Goal: Task Accomplishment & Management: Manage account settings

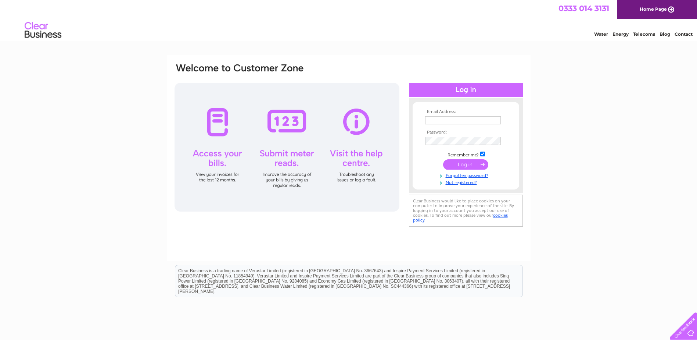
type input "[EMAIL_ADDRESS][PERSON_NAME][DOMAIN_NAME]"
click at [460, 161] on input "submit" at bounding box center [465, 164] width 45 height 10
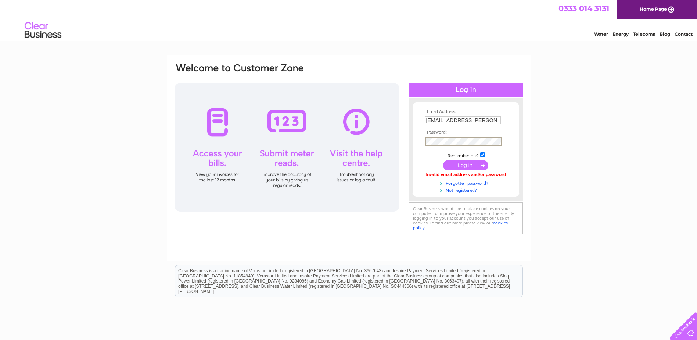
click at [367, 139] on div "Email Address: ali.tulloch@g-s.co.uk Password:" at bounding box center [349, 148] width 350 height 173
click at [602, 152] on div "Email Address: ali.tulloch@g-s.co.uk Password: Forgotten password?" at bounding box center [348, 220] width 697 height 331
click at [463, 164] on input "submit" at bounding box center [465, 164] width 45 height 10
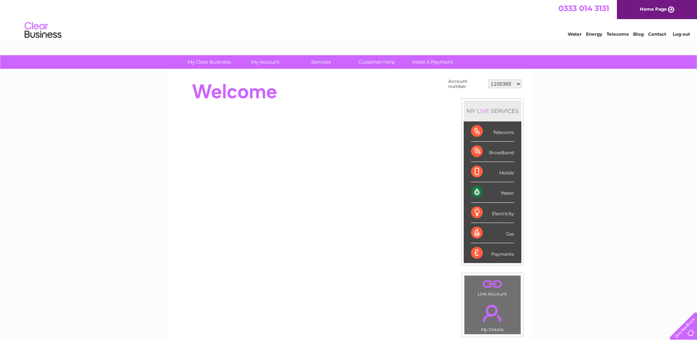
click at [517, 85] on select "1100365 1149722 30271160 30294404 30312961" at bounding box center [504, 83] width 33 height 9
click at [566, 151] on div "My Clear Business Login Details My Details My Preferences Link Account My Accou…" at bounding box center [348, 262] width 697 height 415
click at [488, 295] on td ". Link Account" at bounding box center [492, 286] width 57 height 23
click at [495, 321] on link "." at bounding box center [492, 313] width 53 height 26
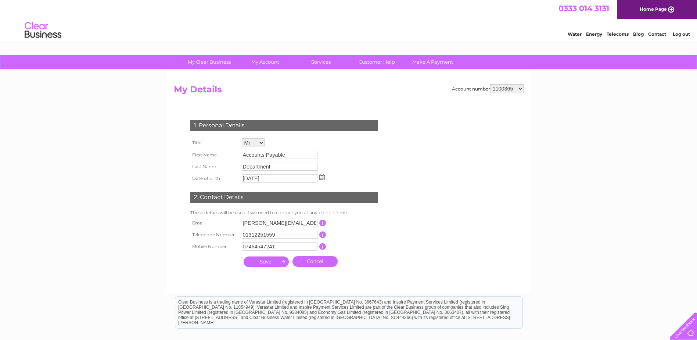
click at [260, 143] on select "Mr Mrs Ms Miss Dr Rev Prof Other" at bounding box center [253, 142] width 23 height 9
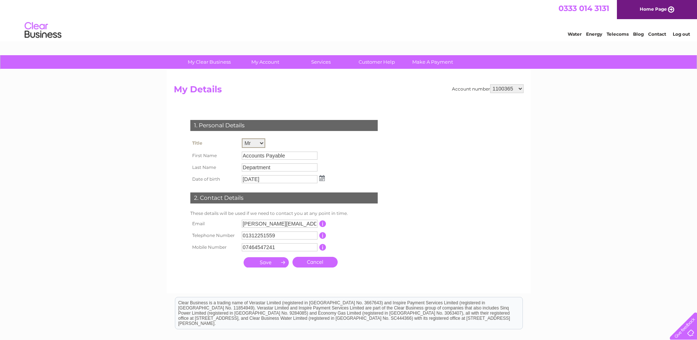
select select "Ms"
click at [242, 138] on select "Mr Mrs Ms Miss Dr Rev Prof Other" at bounding box center [254, 143] width 24 height 10
drag, startPoint x: 275, startPoint y: 223, endPoint x: 206, endPoint y: 222, distance: 69.1
click at [206, 222] on tr "Email frazer.mackay@g-s.co.uk This should be a valid email address" at bounding box center [287, 223] width 197 height 12
type input "[EMAIL_ADDRESS][PERSON_NAME][DOMAIN_NAME]"
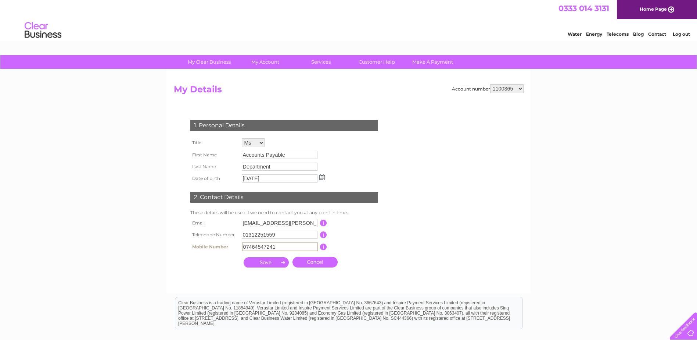
drag, startPoint x: 277, startPoint y: 246, endPoint x: 229, endPoint y: 248, distance: 48.9
click at [229, 248] on tr "Mobile Number 07464547241 This should be a valid mobile number starting with 07…" at bounding box center [287, 246] width 197 height 12
type input "07803896984"
click at [323, 235] on input "button" at bounding box center [323, 234] width 7 height 7
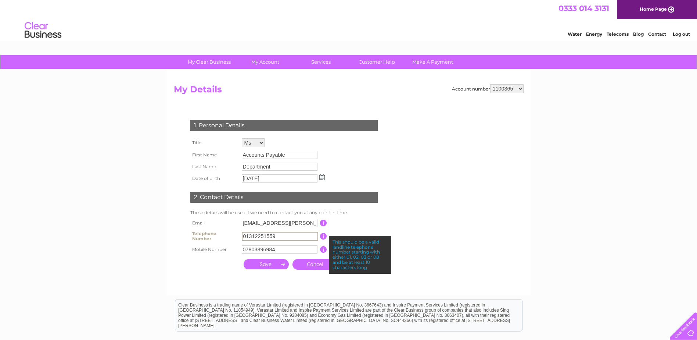
drag, startPoint x: 284, startPoint y: 234, endPoint x: 200, endPoint y: 234, distance: 84.5
click at [200, 234] on tr "Telephone Number 01312251559 This should be a valid landline telephone number s…" at bounding box center [287, 236] width 197 height 15
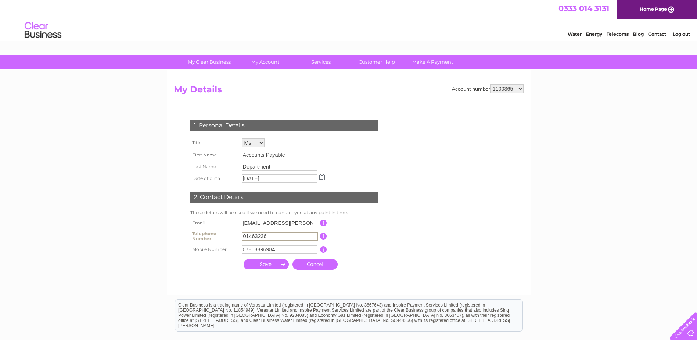
type input "01463236977"
click at [263, 264] on input "submit" at bounding box center [266, 264] width 45 height 10
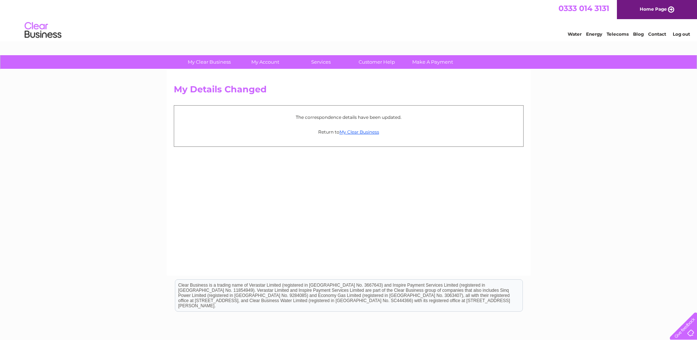
click at [356, 132] on link "My Clear Business" at bounding box center [360, 132] width 40 height 6
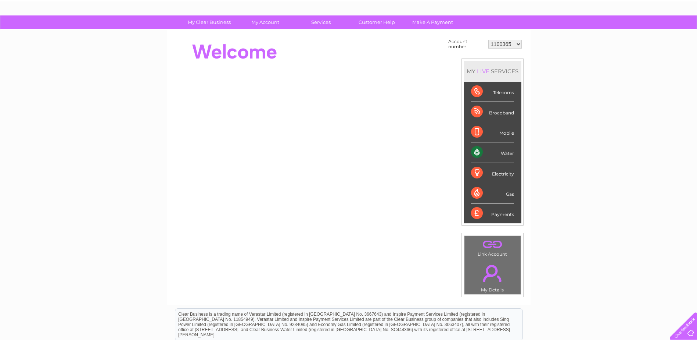
scroll to position [37, 0]
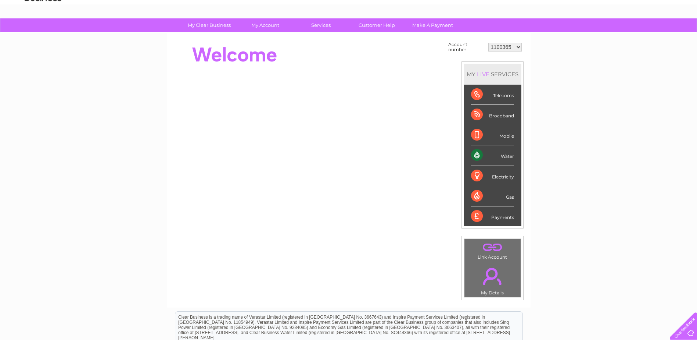
click at [492, 249] on link "." at bounding box center [492, 246] width 53 height 13
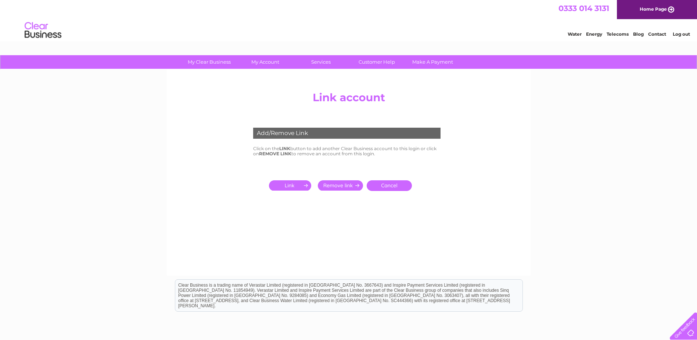
click at [296, 182] on input "submit" at bounding box center [291, 185] width 45 height 10
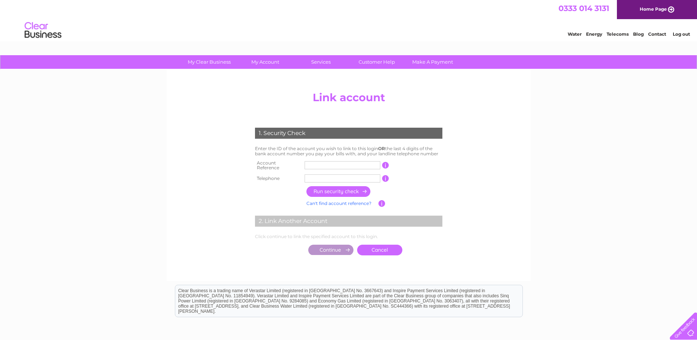
click at [312, 164] on input "text" at bounding box center [343, 165] width 76 height 8
type input "1132711"
click at [315, 175] on input "text" at bounding box center [343, 178] width 76 height 8
drag, startPoint x: 342, startPoint y: 176, endPoint x: 281, endPoint y: 176, distance: 61.7
click at [281, 178] on tr "Telephone 01463236977 1 of the landline telephone numbers you have given us" at bounding box center [348, 178] width 191 height 12
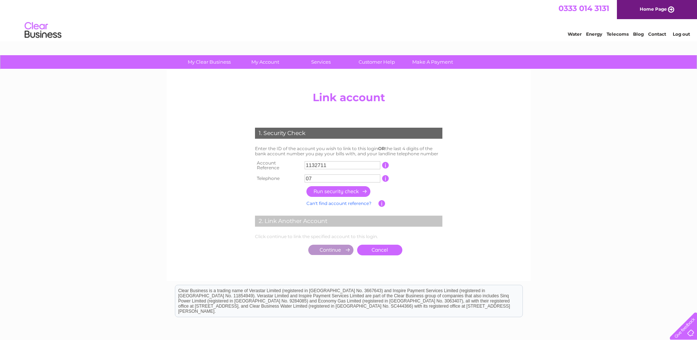
type input "07803896984"
click at [336, 186] on input "button" at bounding box center [338, 191] width 65 height 11
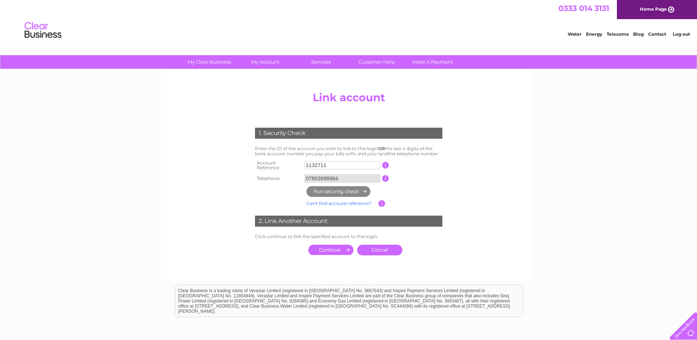
click at [327, 246] on input "submit" at bounding box center [330, 249] width 45 height 10
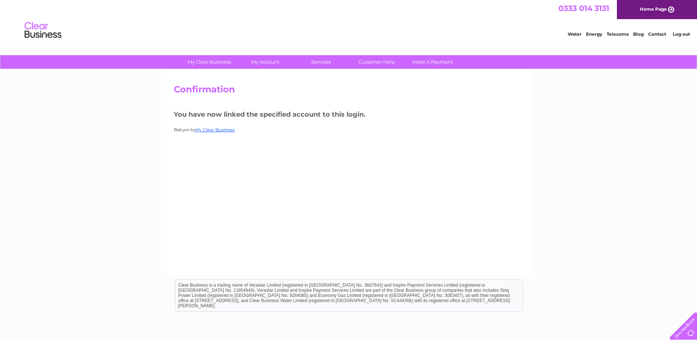
click at [218, 131] on link "My Clear Business" at bounding box center [215, 130] width 40 height 6
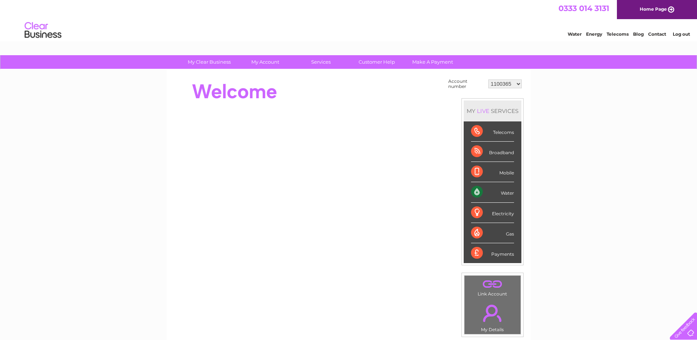
click at [506, 85] on select "1100365 1132711 1149722 30271160 30294404 30312961" at bounding box center [504, 83] width 33 height 9
select select "1132711"
click at [488, 79] on select "1100365 1132711 1149722 30271160 30294404 30312961" at bounding box center [504, 83] width 33 height 9
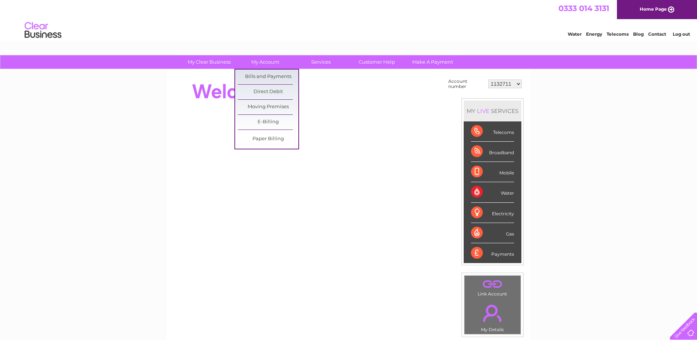
click at [266, 75] on link "Bills and Payments" at bounding box center [268, 76] width 61 height 15
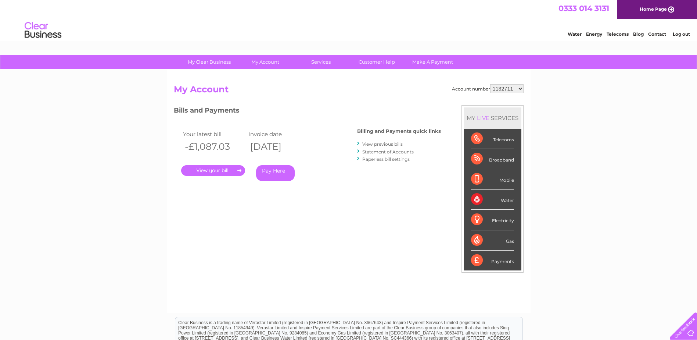
click at [380, 144] on link "View previous bills" at bounding box center [382, 144] width 40 height 6
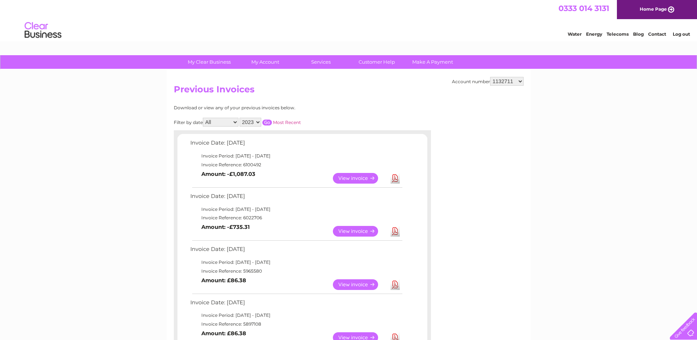
click at [359, 284] on link "View" at bounding box center [360, 284] width 54 height 11
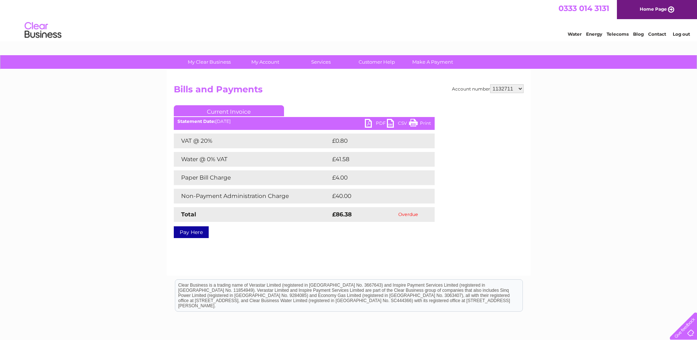
click at [369, 121] on link "PDF" at bounding box center [376, 124] width 22 height 11
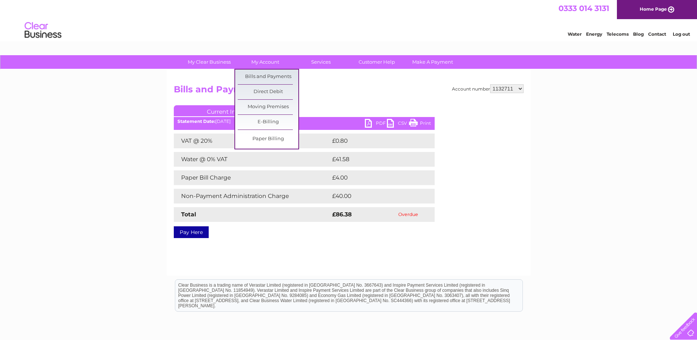
click at [261, 77] on link "Bills and Payments" at bounding box center [268, 76] width 61 height 15
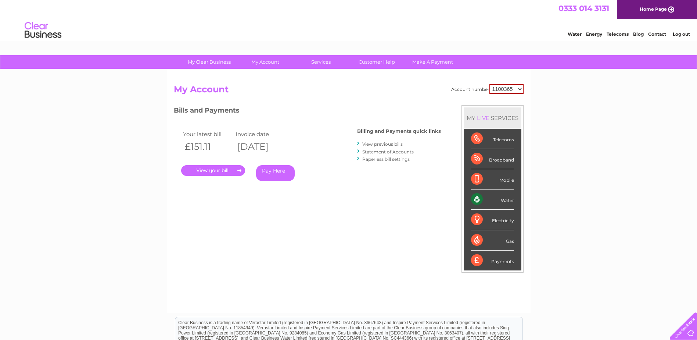
click at [393, 144] on link "View previous bills" at bounding box center [382, 144] width 40 height 6
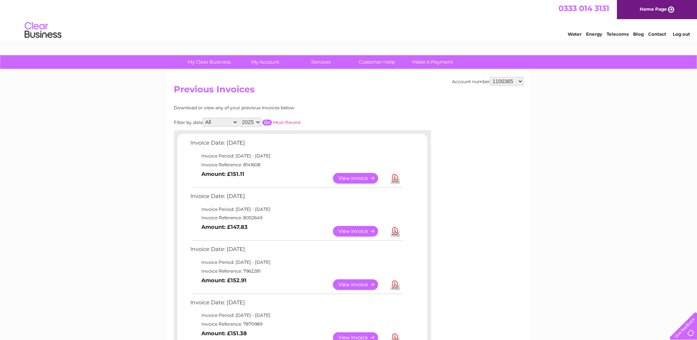
click at [503, 81] on select "1100365 1132711 1149722 30271160 30294404 30312961" at bounding box center [506, 81] width 33 height 9
select select "1132711"
click at [490, 77] on select "1100365 1132711 1149722 30271160 30294404 30312961" at bounding box center [506, 81] width 33 height 9
click at [259, 122] on select "2023 2022 2021" at bounding box center [251, 122] width 22 height 9
select select "2021"
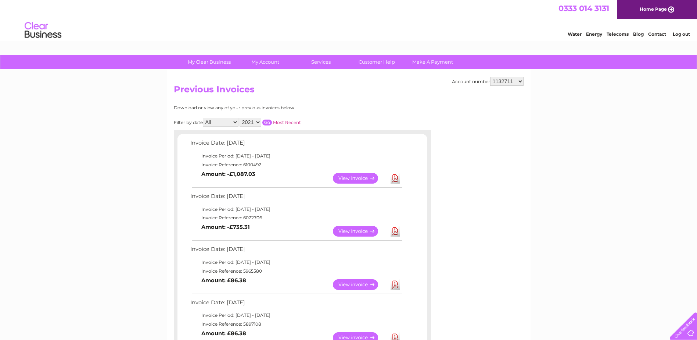
click at [240, 118] on select "2023 2022 2021" at bounding box center [251, 122] width 22 height 9
click at [265, 122] on input "button" at bounding box center [267, 122] width 10 height 6
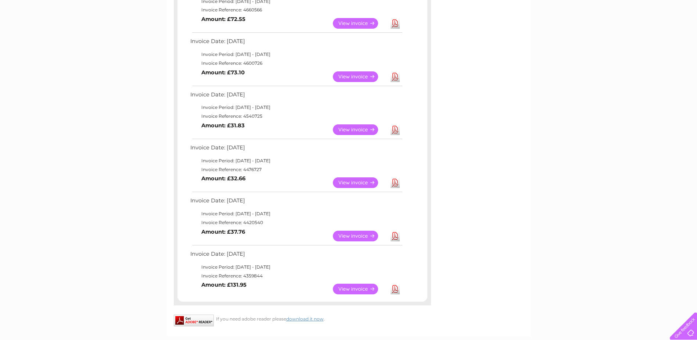
scroll to position [220, 0]
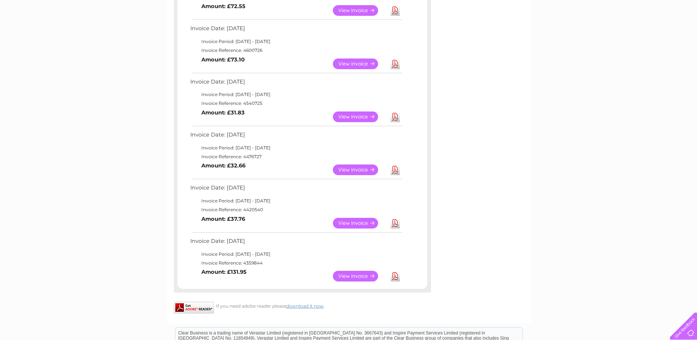
click at [345, 273] on link "View" at bounding box center [360, 275] width 54 height 11
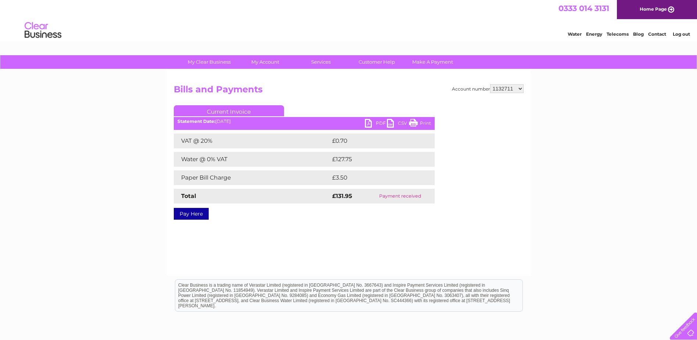
click at [369, 122] on link "PDF" at bounding box center [376, 124] width 22 height 11
